Goal: Check status: Check status

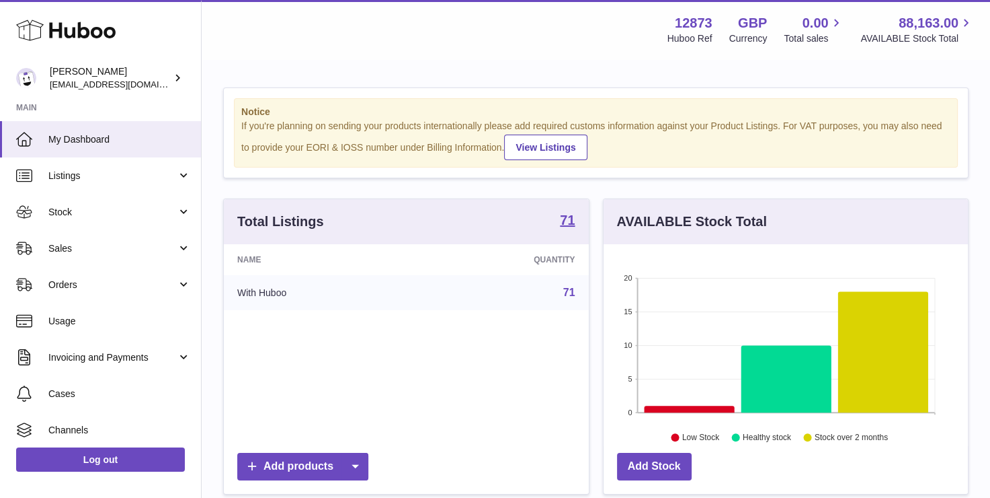
scroll to position [210, 364]
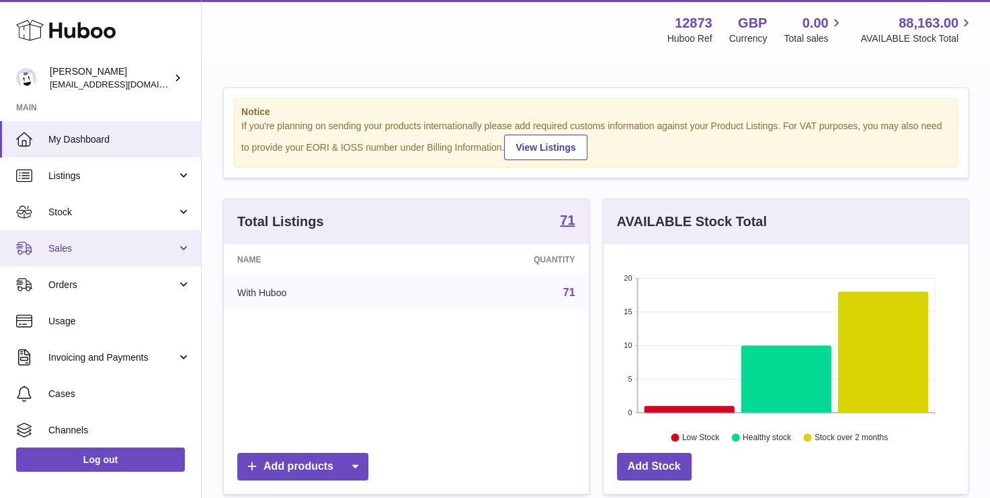
click at [116, 255] on link "Sales" at bounding box center [100, 248] width 201 height 36
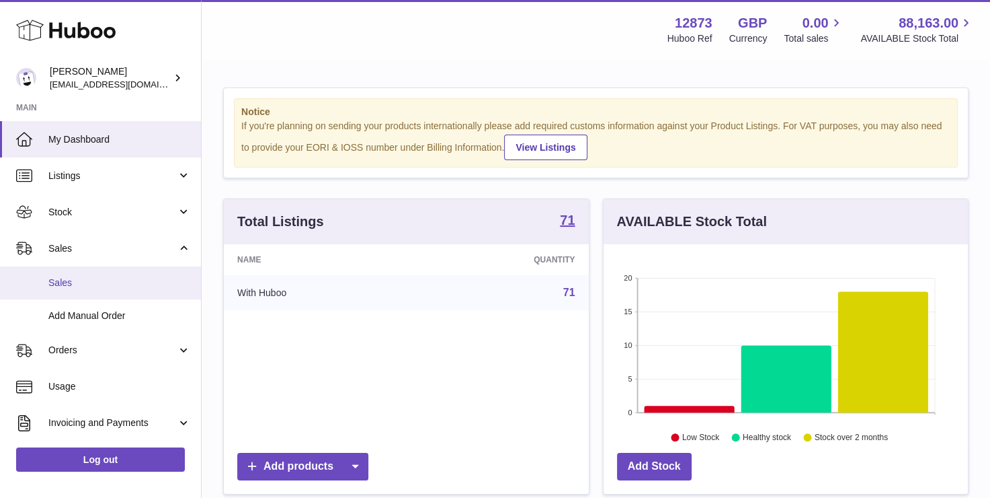
click at [108, 282] on span "Sales" at bounding box center [119, 282] width 143 height 13
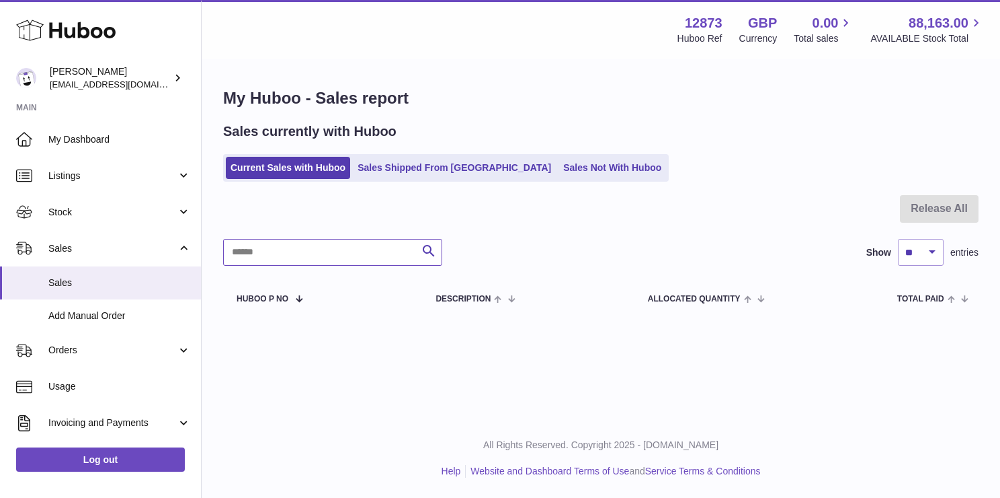
click at [262, 255] on input "text" at bounding box center [332, 252] width 219 height 27
click at [390, 148] on div "Sales currently with Huboo Current Sales with Huboo Sales Shipped From Huboo Sa…" at bounding box center [601, 151] width 756 height 59
click at [392, 154] on ul "Current Sales with Huboo Sales Shipped From Huboo Sales Not With Huboo" at bounding box center [446, 168] width 446 height 28
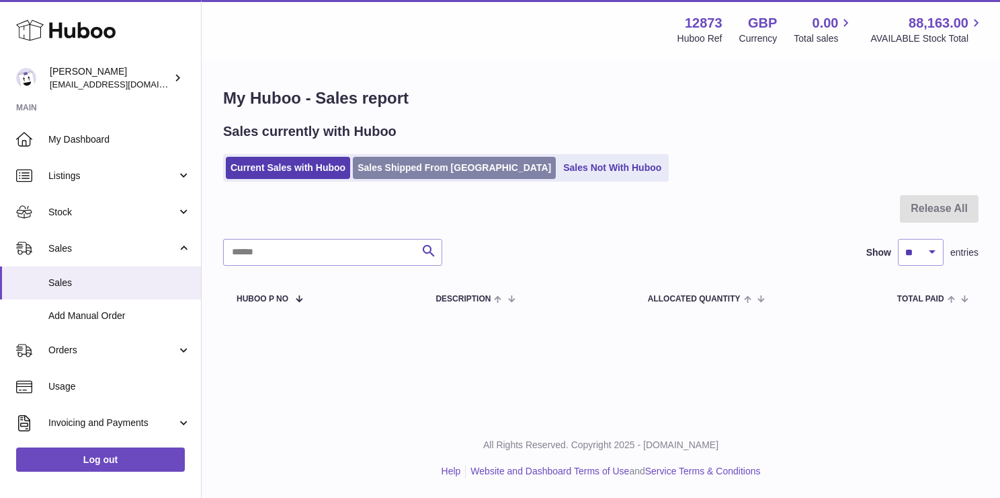
click at [392, 160] on link "Sales Shipped From Huboo" at bounding box center [454, 168] width 203 height 22
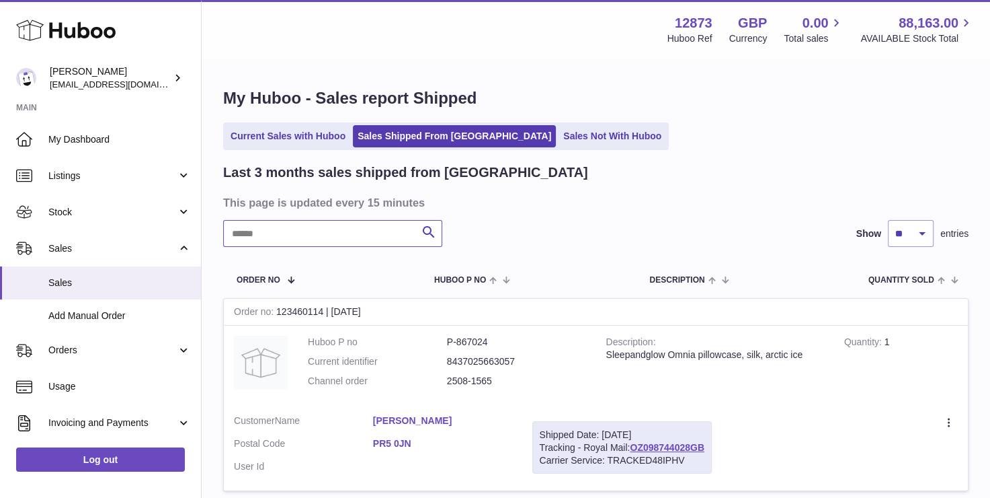
click at [299, 238] on input "text" at bounding box center [332, 233] width 219 height 27
paste input "*********"
type input "*********"
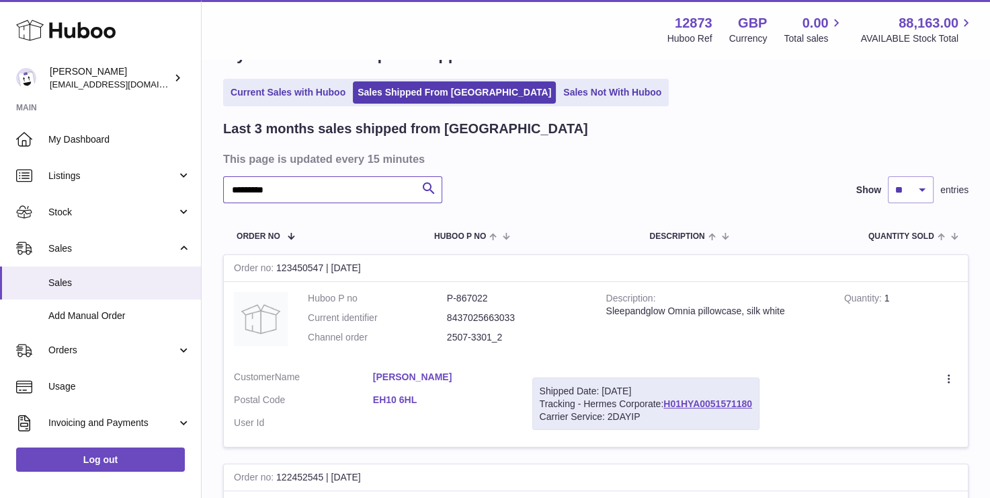
scroll to position [67, 0]
